Goal: Transaction & Acquisition: Subscribe to service/newsletter

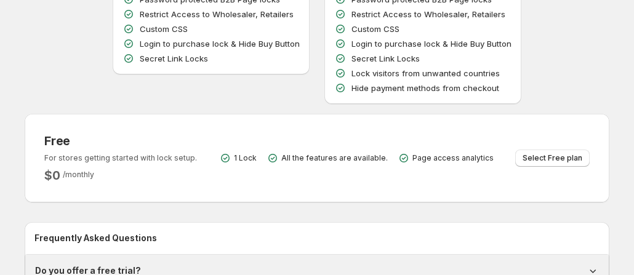
scroll to position [254, 0]
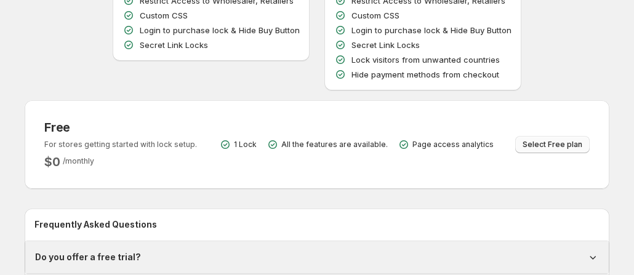
click at [557, 140] on span "Select Free plan" at bounding box center [553, 145] width 60 height 10
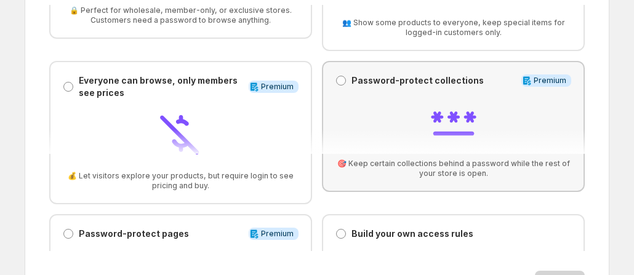
scroll to position [91, 0]
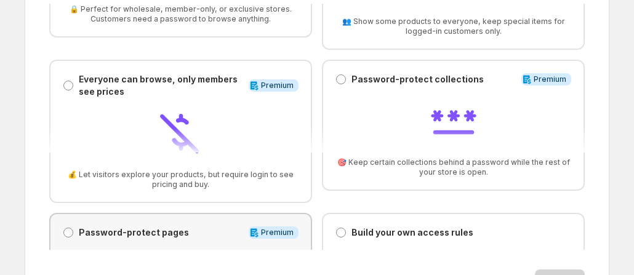
click at [189, 227] on p "Password-protect pages" at bounding box center [134, 233] width 110 height 12
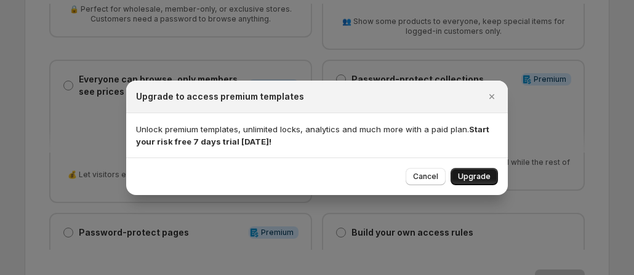
click at [472, 182] on button "Upgrade" at bounding box center [474, 176] width 47 height 17
